Goal: Find specific page/section: Find specific page/section

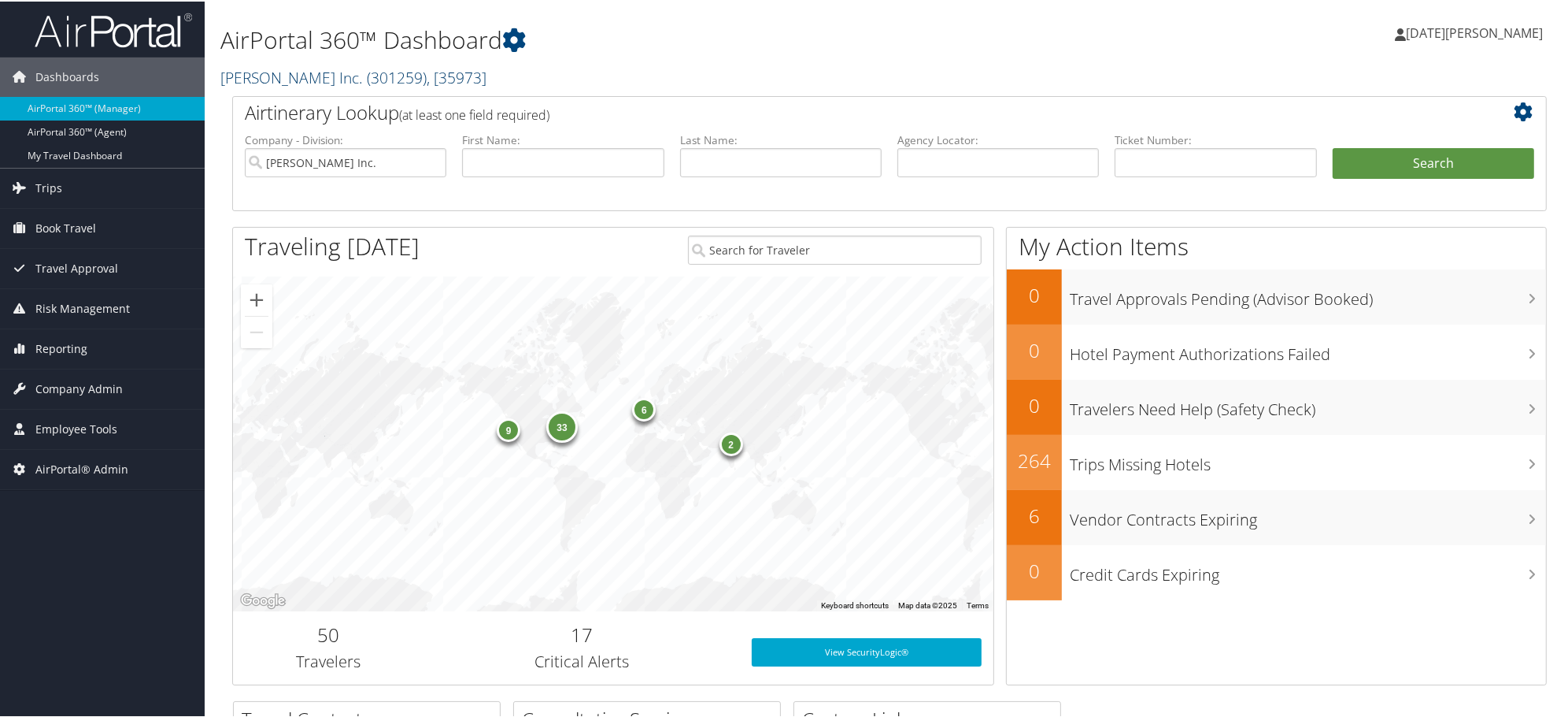
click at [303, 76] on link "[PERSON_NAME] Inc. ( 301259 ) , [ 35973 ]" at bounding box center [354, 75] width 266 height 21
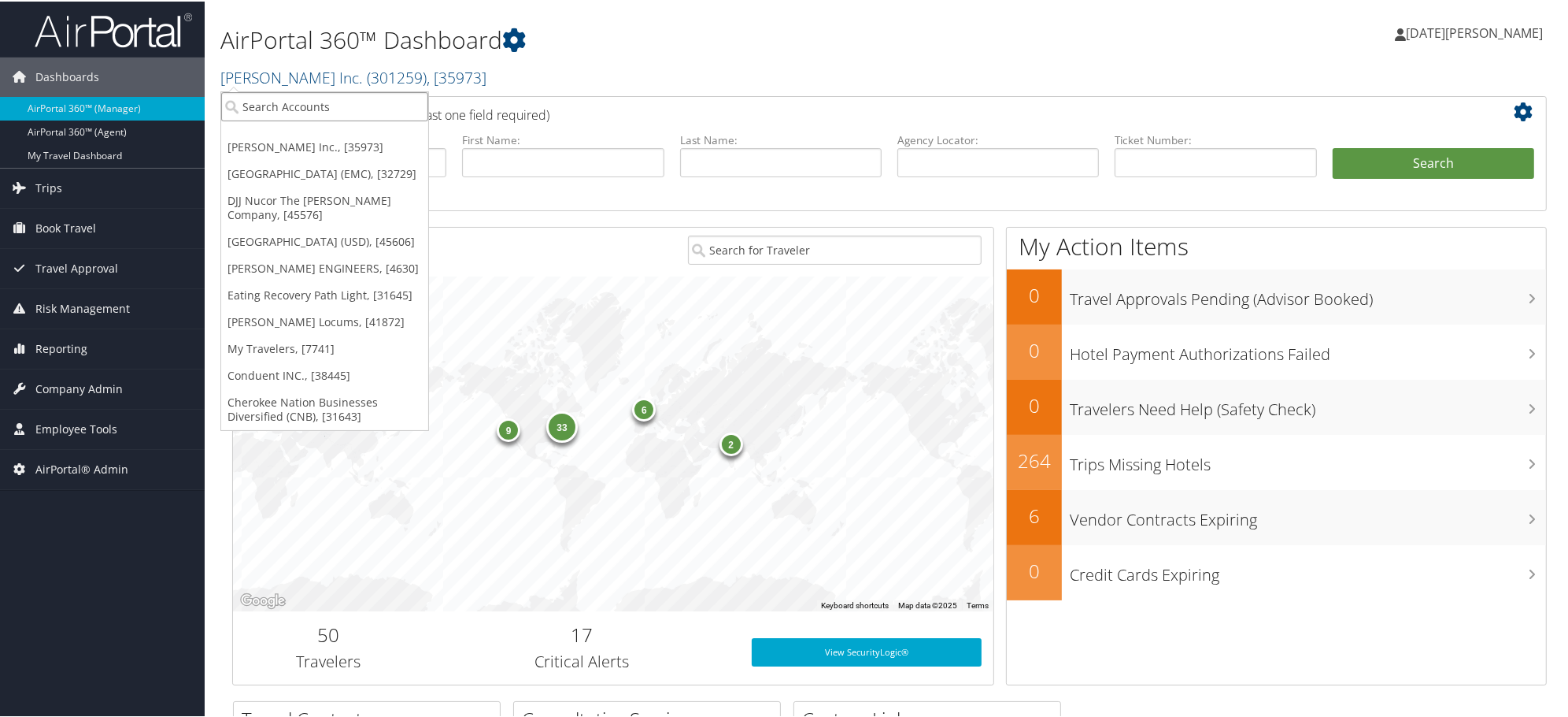
click at [302, 95] on input "search" at bounding box center [324, 105] width 207 height 29
paste input "IHC100]"
type input "IHC100"
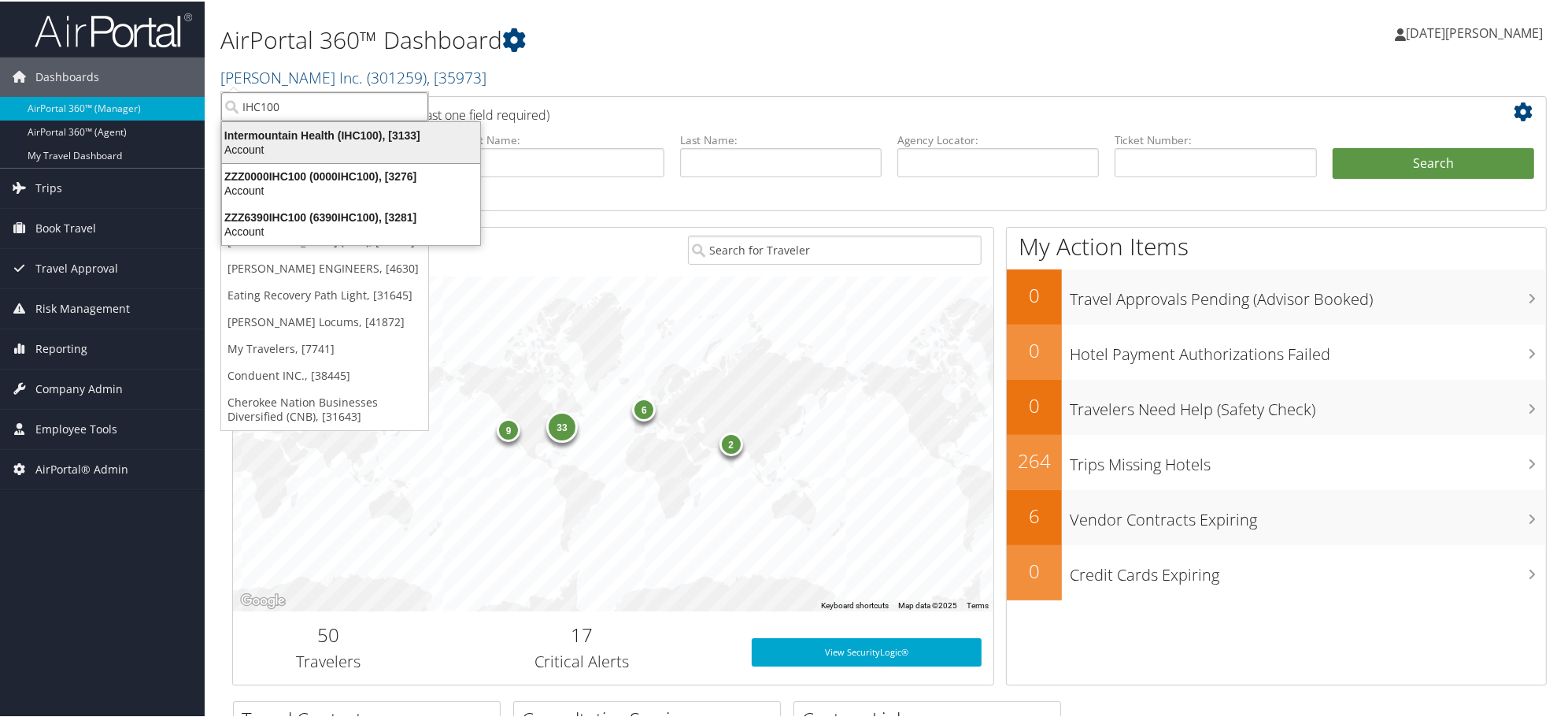
click at [276, 136] on div "Intermountain Health (IHC100), [3133]" at bounding box center [351, 134] width 277 height 14
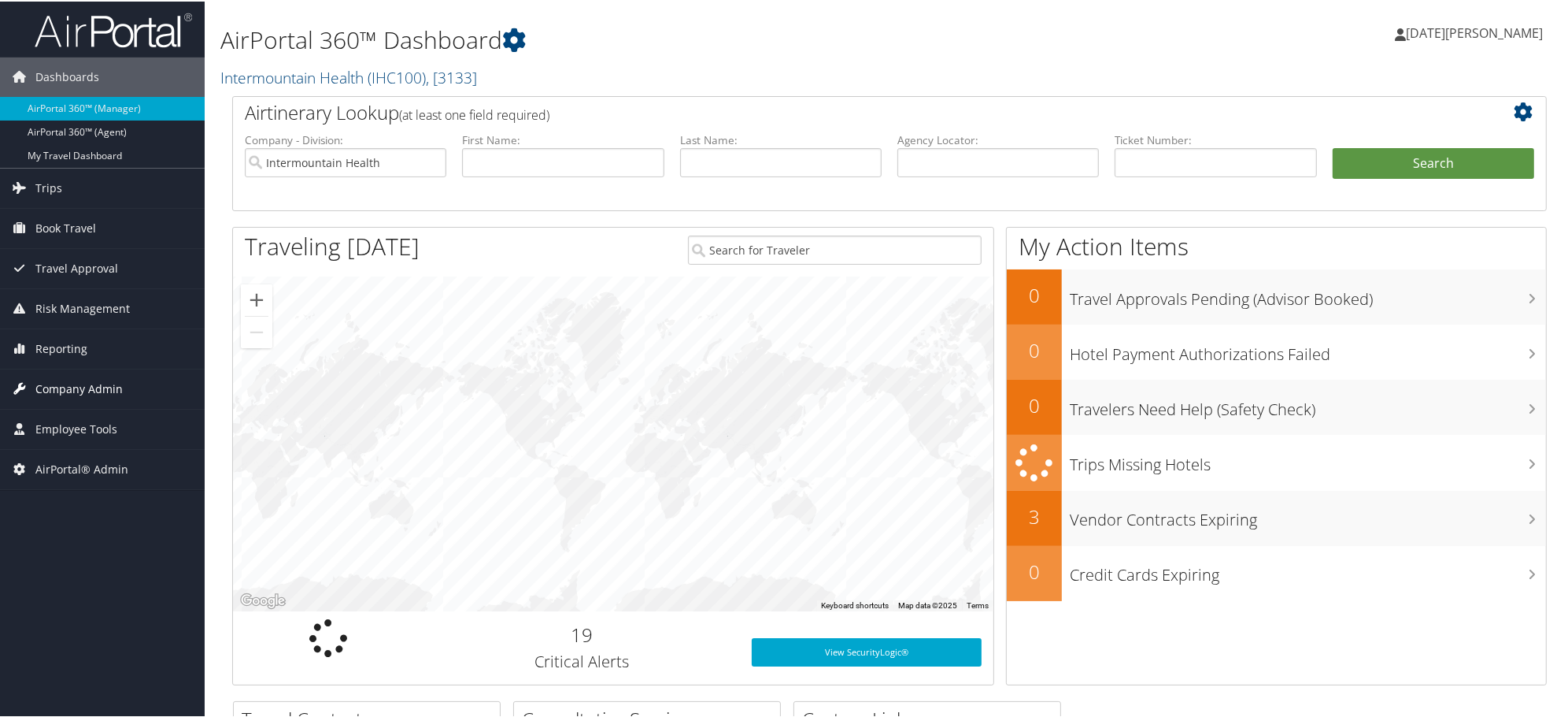
click at [67, 384] on span "Company Admin" at bounding box center [79, 388] width 87 height 40
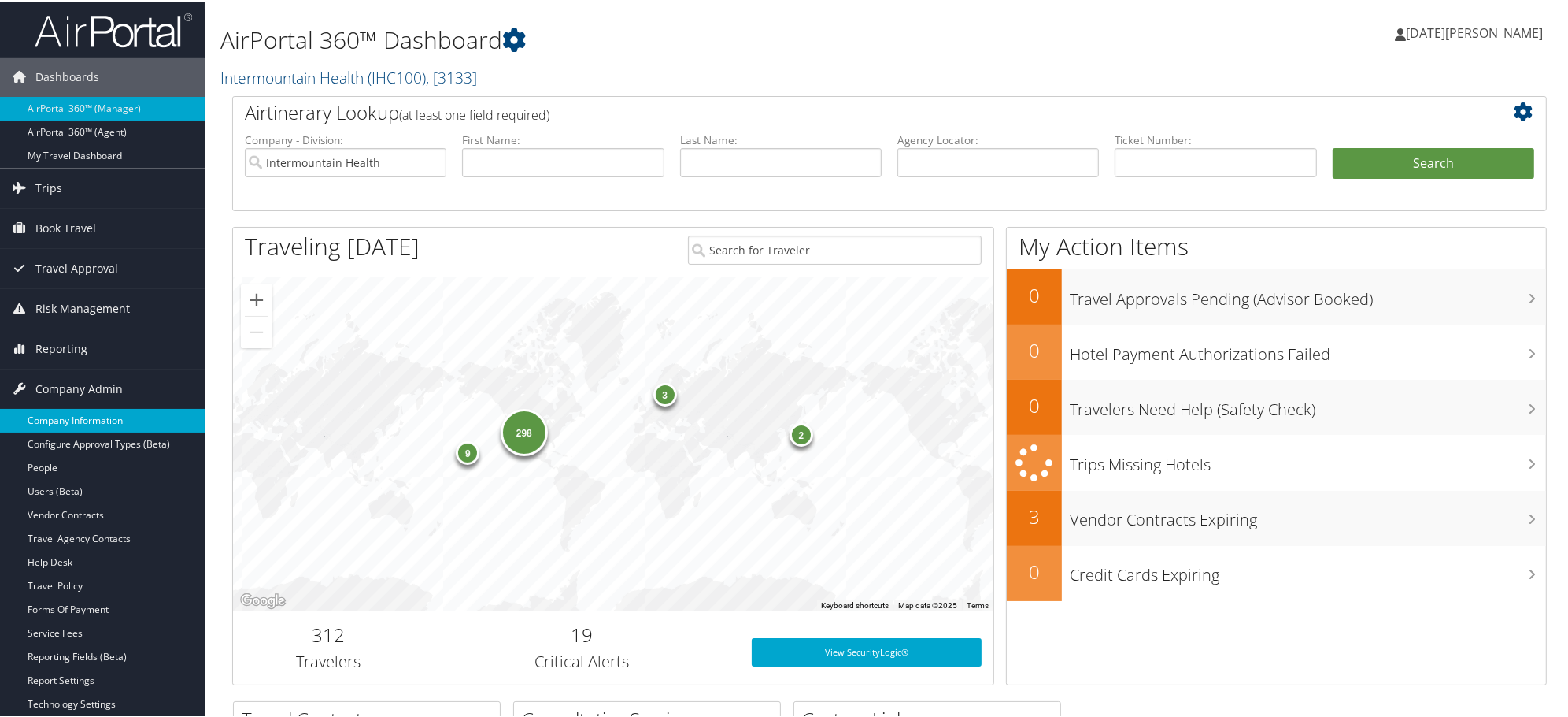
click at [98, 423] on link "Company Information" at bounding box center [102, 419] width 205 height 24
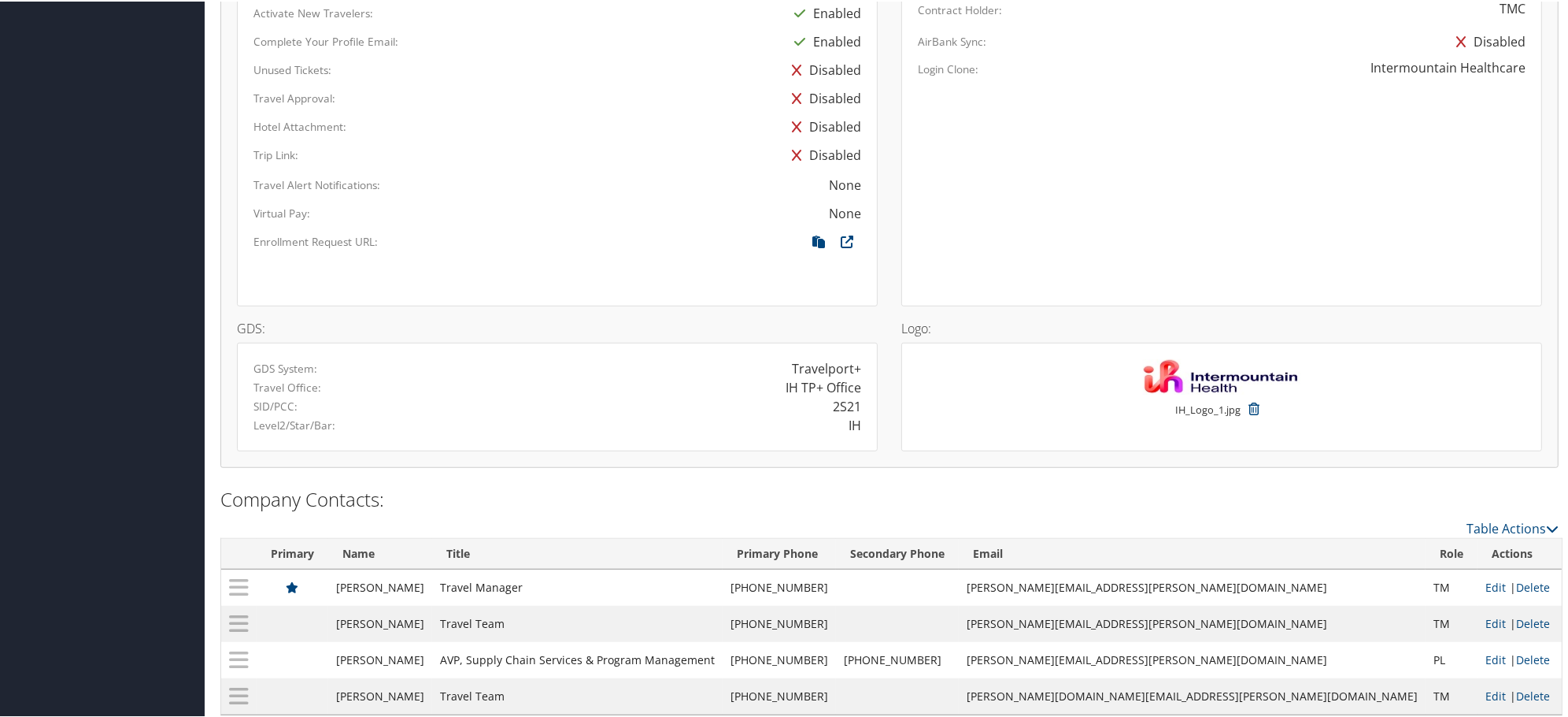
scroll to position [1225, 0]
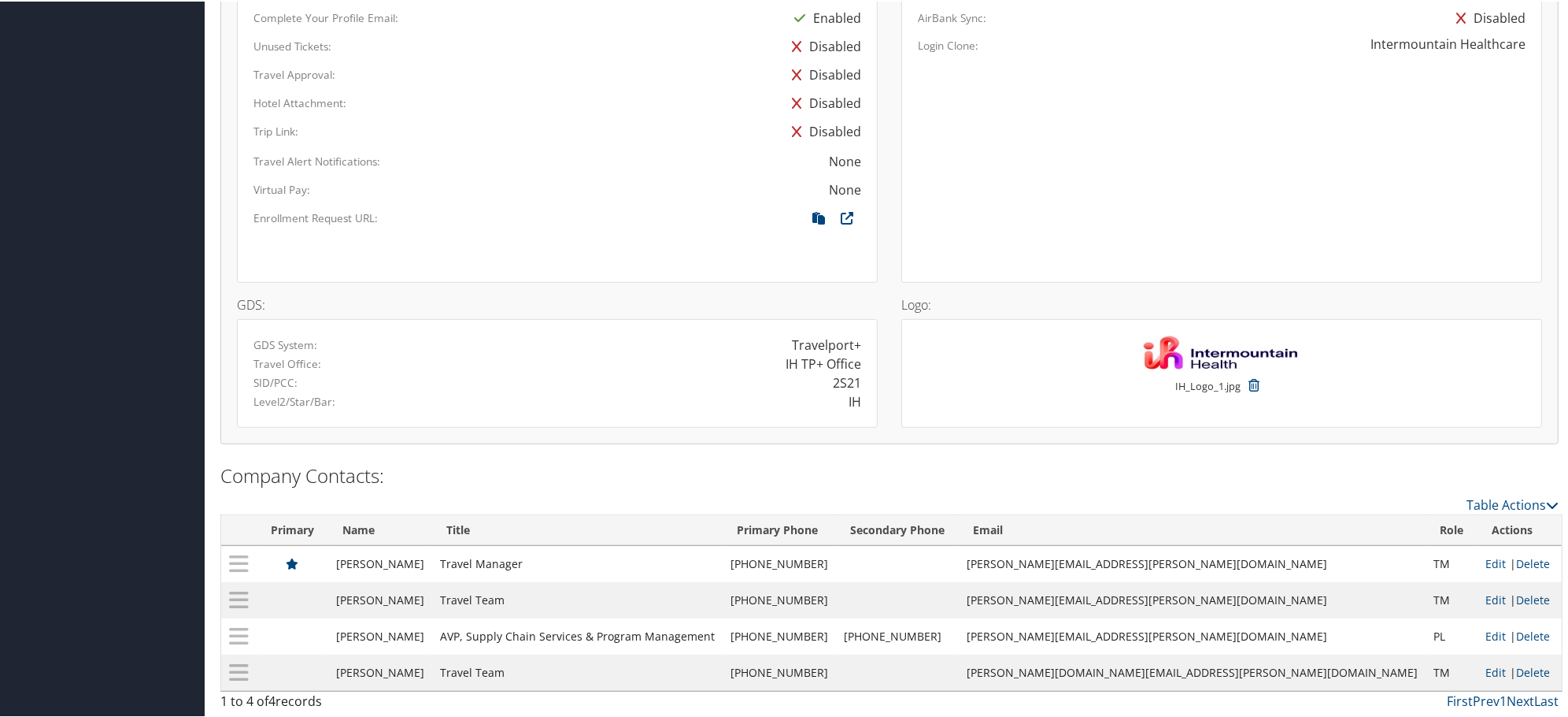
click at [845, 382] on div "2S21" at bounding box center [847, 382] width 29 height 19
copy div "2S21"
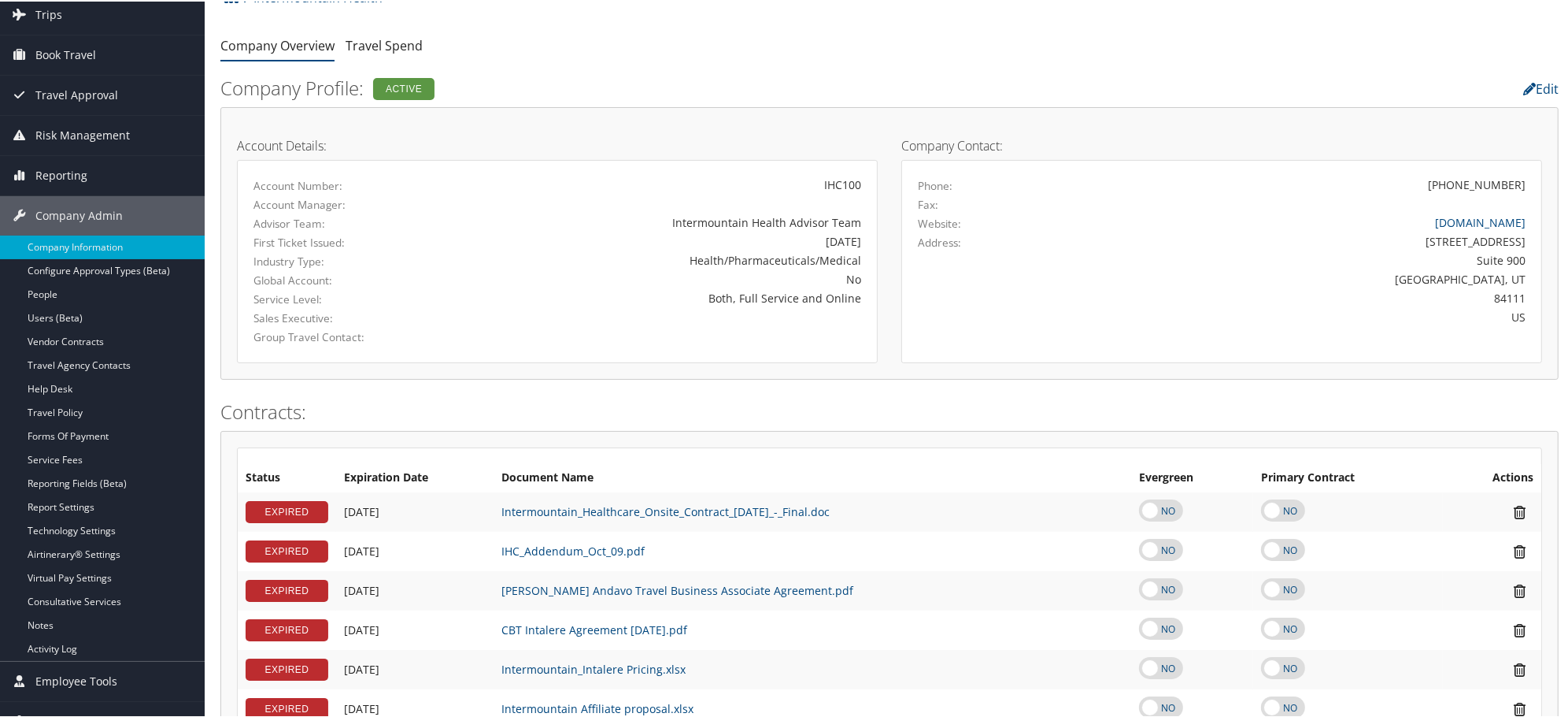
scroll to position [0, 0]
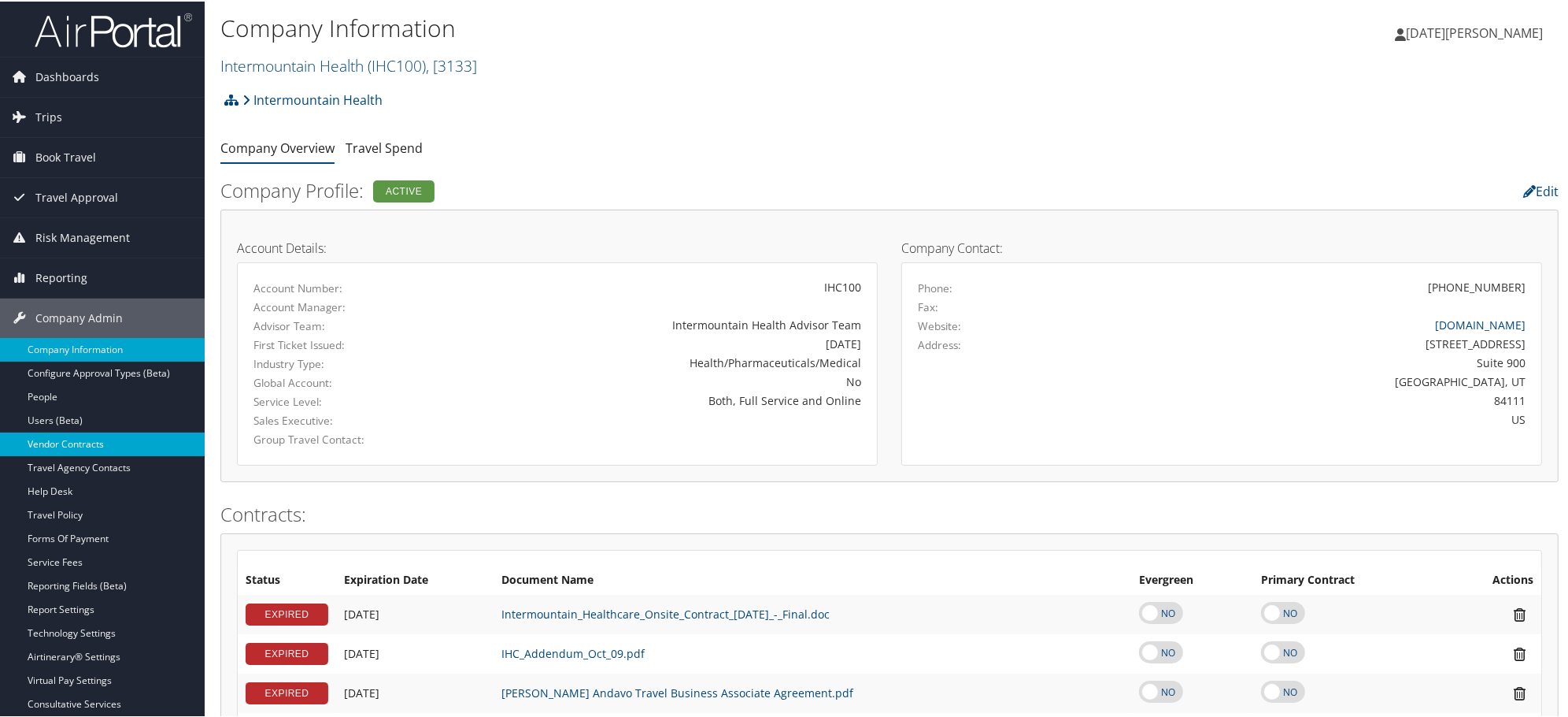
click at [46, 447] on link "Vendor Contracts" at bounding box center [102, 443] width 205 height 24
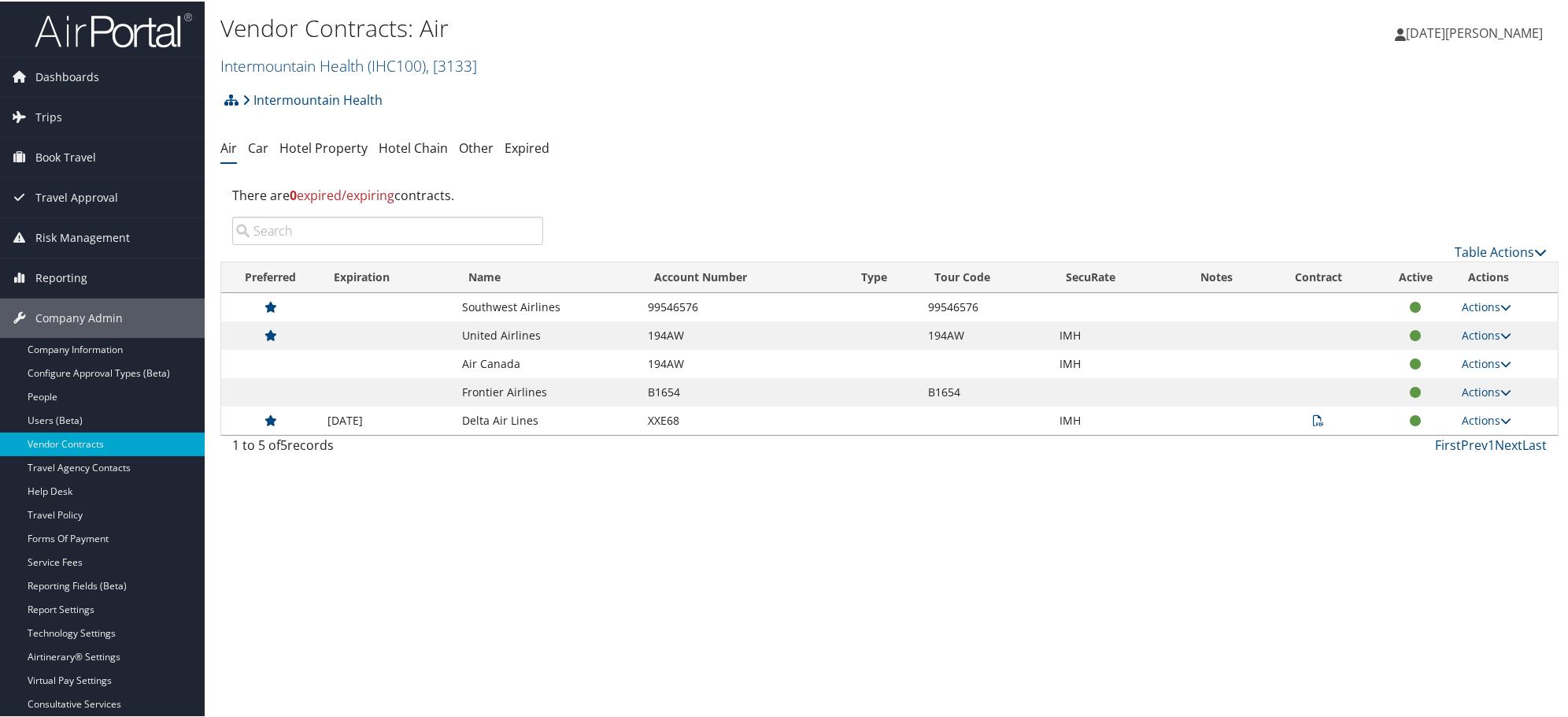
click at [1313, 416] on icon at bounding box center [1318, 419] width 11 height 11
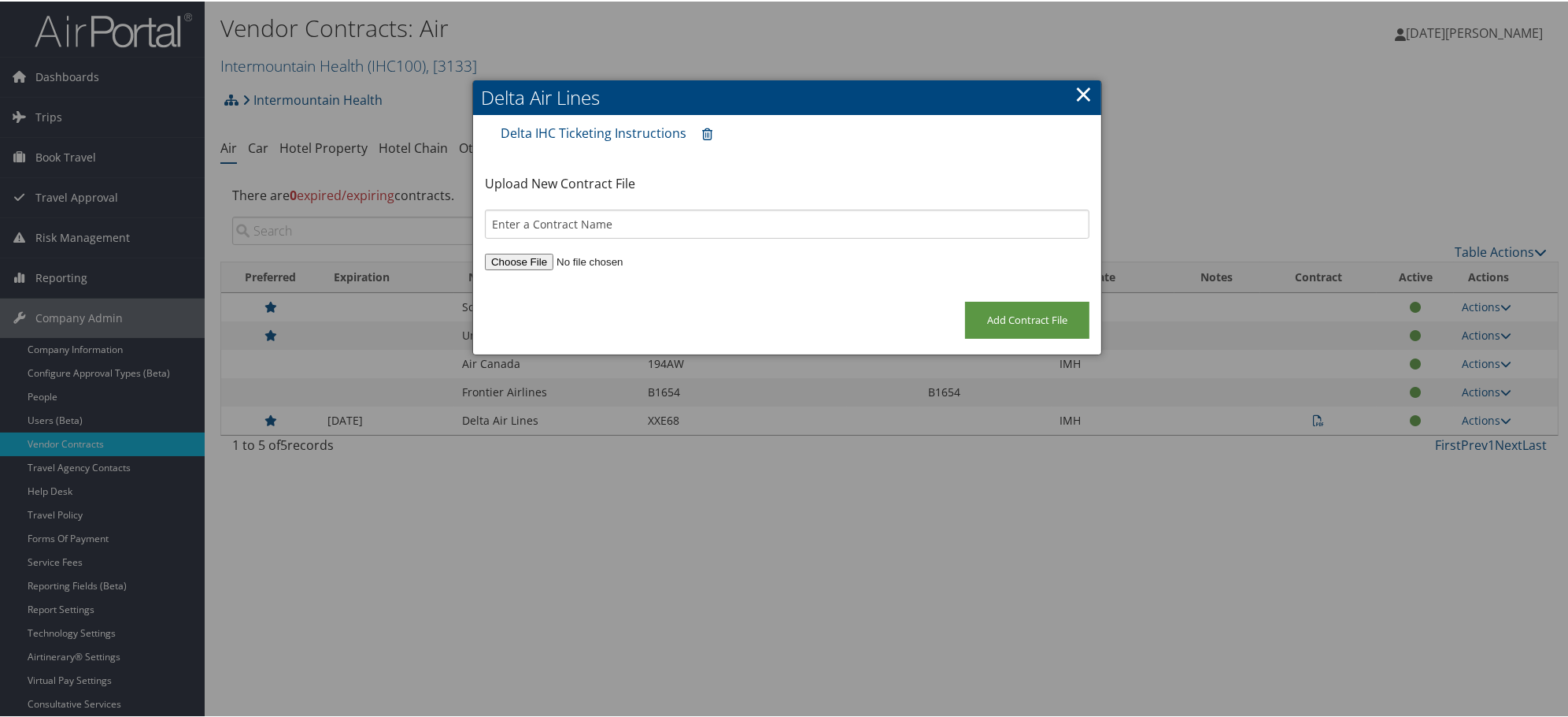
click at [599, 121] on div "Delta IHC Ticketing Instructions" at bounding box center [787, 132] width 589 height 35
click at [602, 131] on link "Delta IHC Ticketing Instructions" at bounding box center [594, 132] width 185 height 17
